Goal: Go to known website: Access a specific website the user already knows

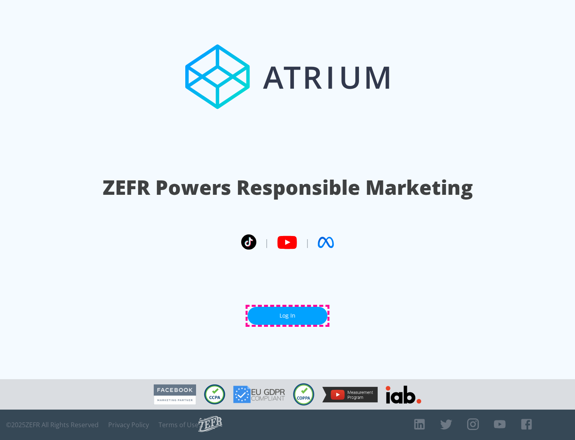
click at [288, 315] on link "Log In" at bounding box center [288, 315] width 80 height 18
